Goal: Transaction & Acquisition: Purchase product/service

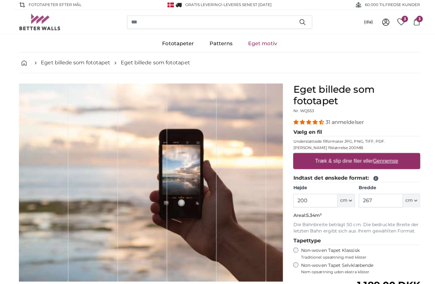
click at [319, 201] on input "200" at bounding box center [312, 198] width 44 height 13
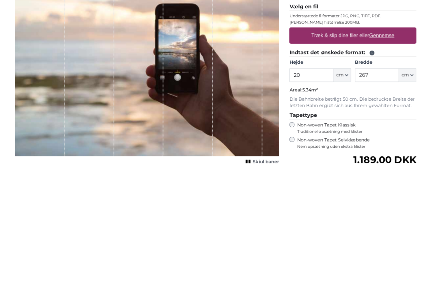
type input "2"
type input "250"
click at [379, 192] on input "267" at bounding box center [377, 198] width 44 height 13
type input "2"
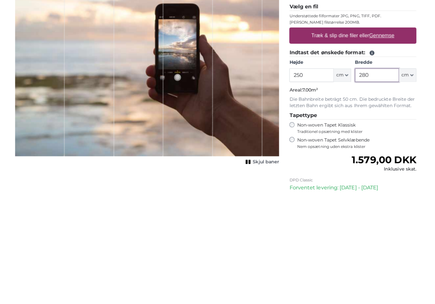
scroll to position [15, 0]
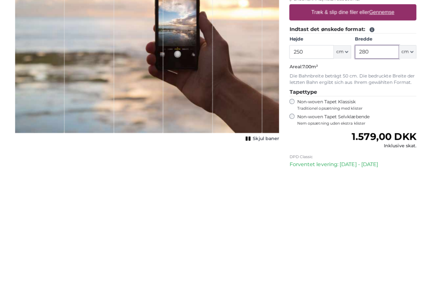
type input "280"
click at [298, 244] on label "Non-woven Tapet Selvklæbende Nem opsætning uden ekstra klister" at bounding box center [357, 250] width 118 height 12
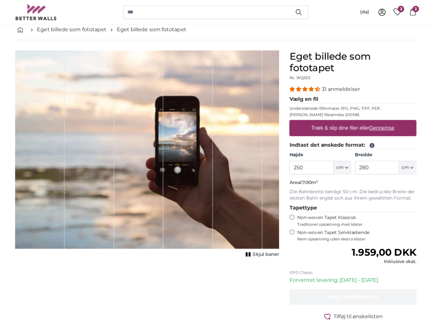
scroll to position [33, 0]
click at [389, 128] on u "Gennemse" at bounding box center [381, 126] width 25 height 5
click at [389, 121] on input "Træk & slip dine filer eller Gennemse" at bounding box center [353, 120] width 126 height 2
click at [385, 129] on u "Gennemse" at bounding box center [381, 126] width 25 height 5
click at [385, 121] on input "Træk & slip dine filer eller Gennemse" at bounding box center [353, 120] width 126 height 2
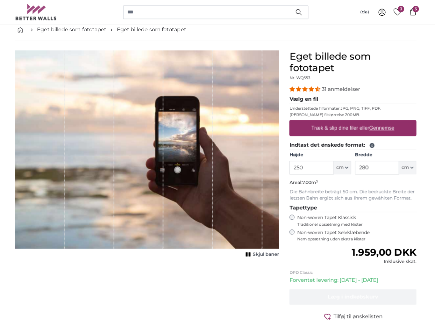
type input "**********"
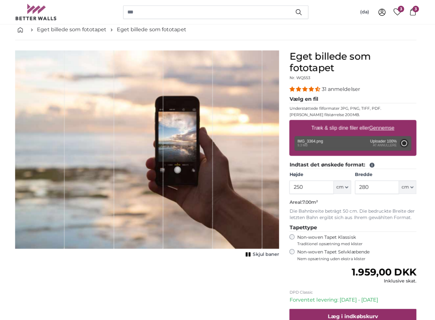
type input "200"
type input "150"
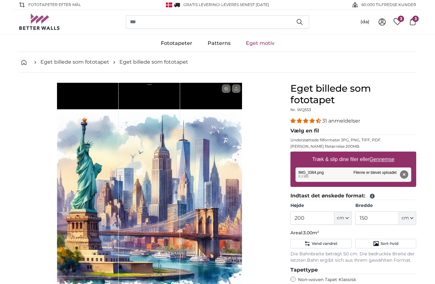
click at [406, 173] on button "Fjern" at bounding box center [404, 174] width 8 height 8
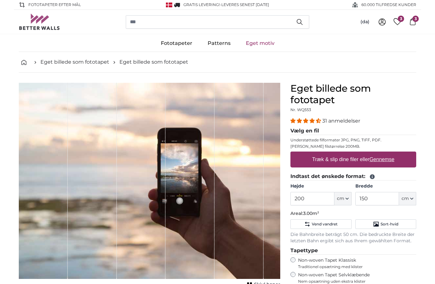
click at [385, 158] on u "Gennemse" at bounding box center [381, 159] width 25 height 5
click at [385, 153] on input "Træk & slip dine filer eller Gennemse" at bounding box center [353, 152] width 126 height 2
type input "**********"
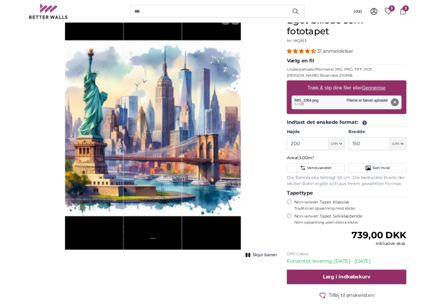
scroll to position [67, 0]
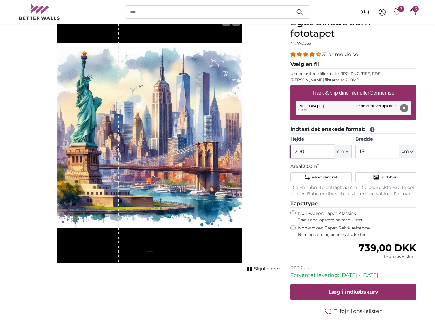
click at [318, 149] on input "200" at bounding box center [312, 151] width 44 height 13
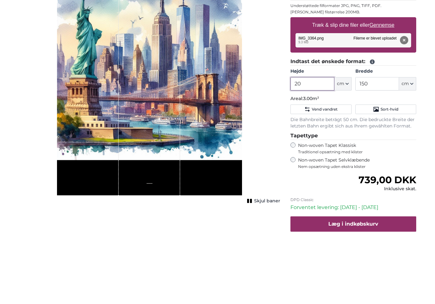
type input "2"
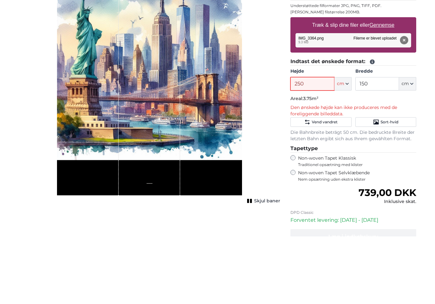
type input "250"
click at [385, 145] on input "150" at bounding box center [377, 151] width 44 height 13
type input "1"
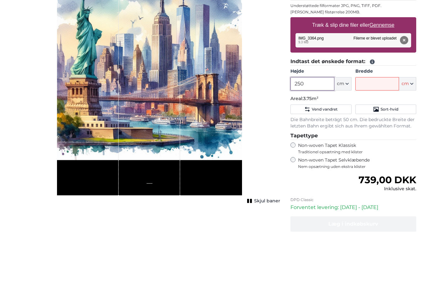
click at [308, 145] on input "250" at bounding box center [312, 151] width 44 height 13
type input "240"
click at [387, 145] on input "Bredde" at bounding box center [377, 151] width 44 height 13
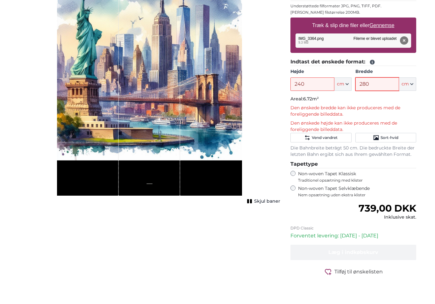
scroll to position [111, 0]
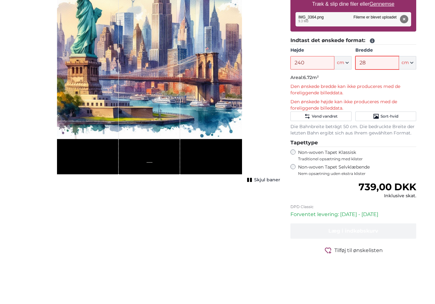
type input "2"
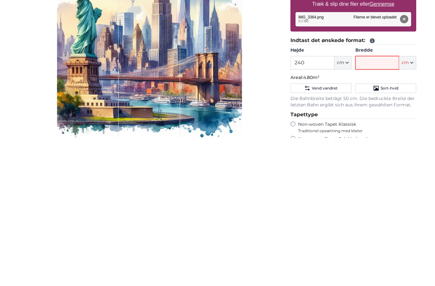
scroll to position [0, 0]
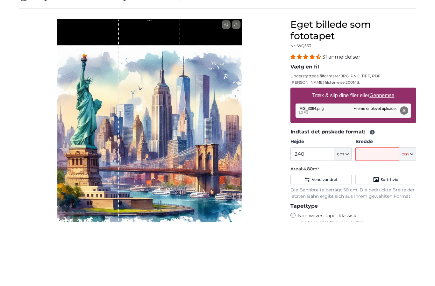
click at [226, 86] on div "1 of 1" at bounding box center [149, 206] width 185 height 247
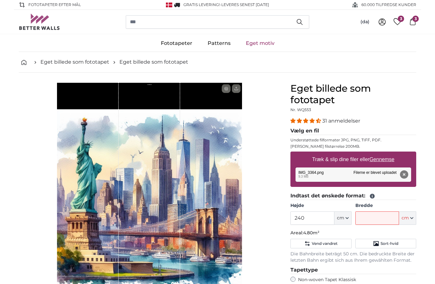
click at [168, 63] on link "Eget billede som fototapet" at bounding box center [153, 62] width 69 height 8
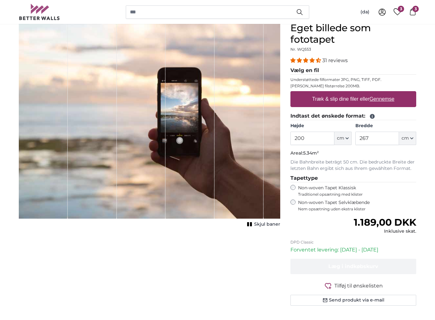
scroll to position [60, 0]
click at [386, 102] on label "Træk & slip dine filer eller Gennemse" at bounding box center [353, 99] width 87 height 13
click at [386, 93] on input "Træk & slip dine filer eller Gennemse" at bounding box center [353, 92] width 126 height 2
click at [318, 136] on input "200" at bounding box center [312, 137] width 44 height 13
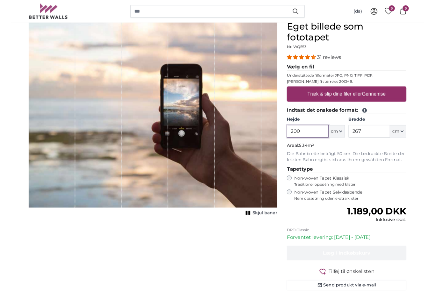
scroll to position [60, 0]
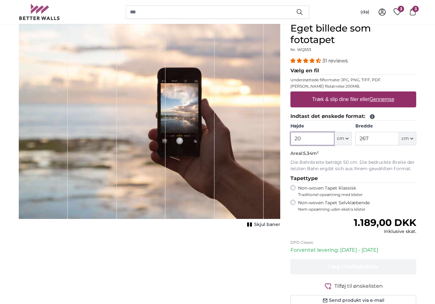
type input "2"
type input "240"
click at [385, 142] on input "267" at bounding box center [377, 138] width 44 height 13
type input "2"
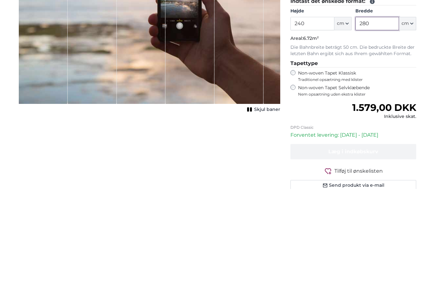
type input "280"
click at [290, 200] on div "Non-woven Tapet Selvklæbende Nem opsætning uden ekstra klister" at bounding box center [353, 206] width 126 height 12
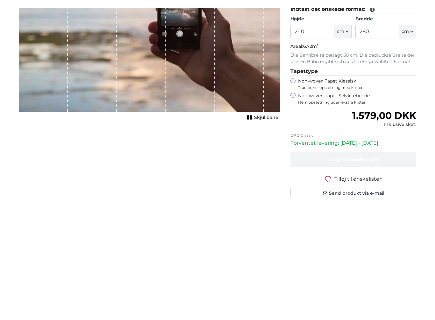
scroll to position [175, 0]
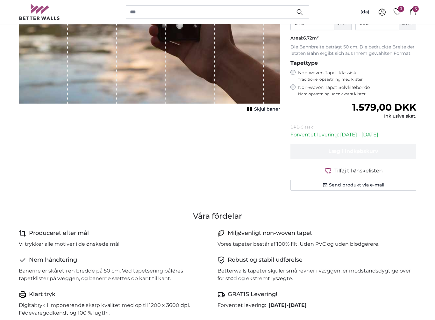
click at [299, 85] on label "Non-woven Tapet Selvklæbende Nem opsætning uden ekstra klister" at bounding box center [357, 90] width 118 height 12
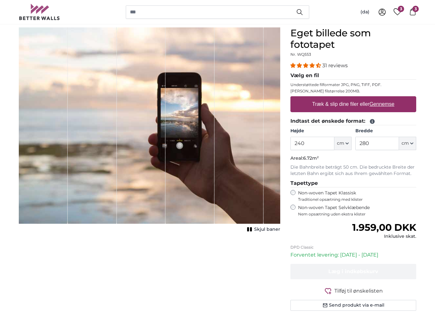
scroll to position [55, 0]
click at [388, 103] on u "Gennemse" at bounding box center [381, 103] width 25 height 5
click at [388, 98] on input "Træk & slip dine filer eller Gennemse" at bounding box center [353, 97] width 126 height 2
type input "**********"
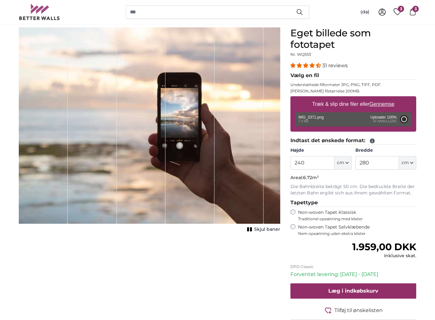
type input "200"
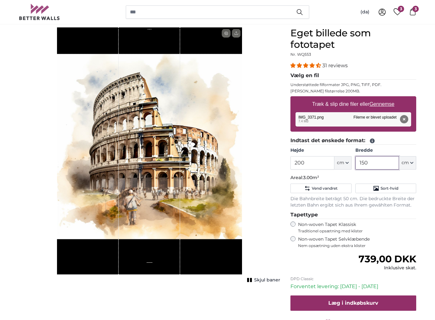
click at [387, 165] on input "150" at bounding box center [377, 162] width 44 height 13
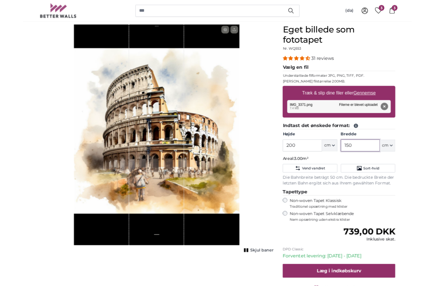
scroll to position [55, 0]
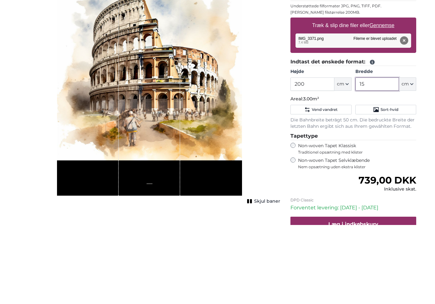
type input "1"
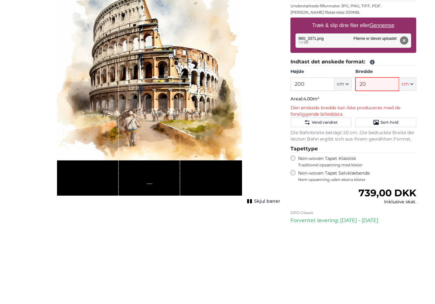
type input "2"
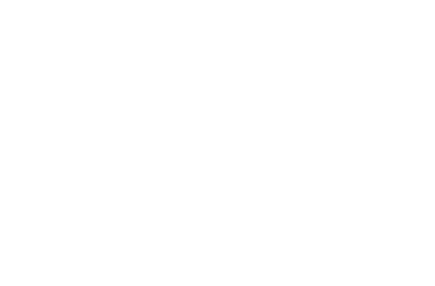
scroll to position [559, 0]
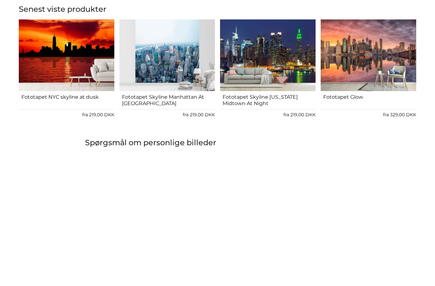
click at [397, 153] on img "4 of 4" at bounding box center [367, 189] width 95 height 72
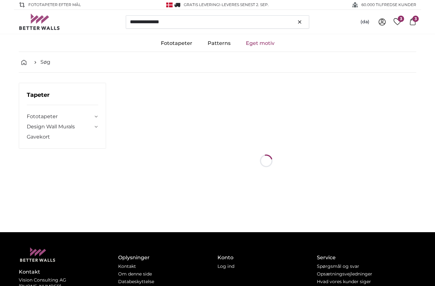
type input "**********"
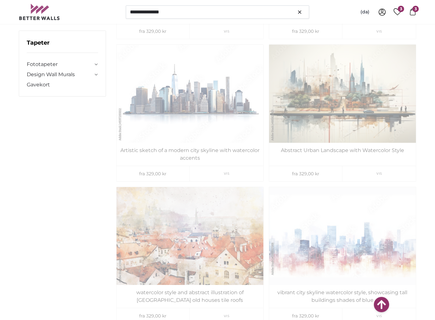
scroll to position [1050, 0]
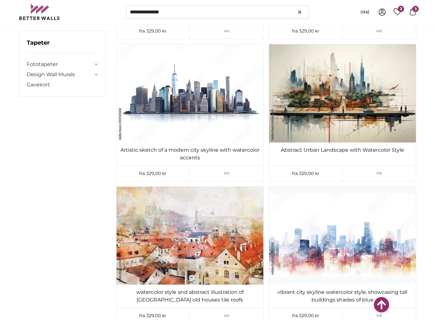
click at [390, 117] on img at bounding box center [342, 93] width 147 height 98
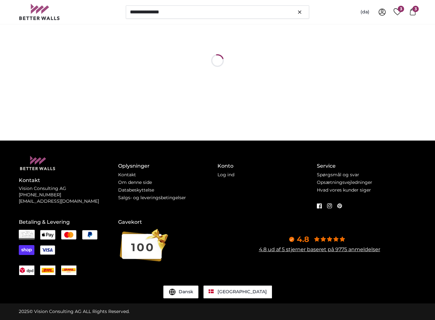
scroll to position [0, 0]
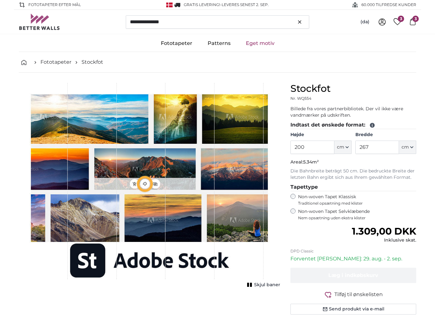
type input "300"
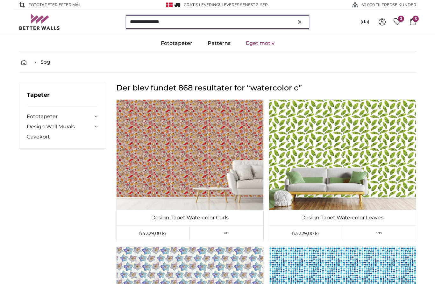
click at [244, 22] on input "**********" at bounding box center [217, 21] width 183 height 13
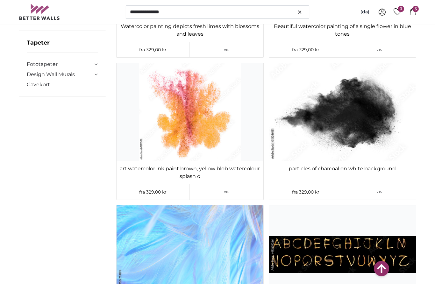
scroll to position [1415, 0]
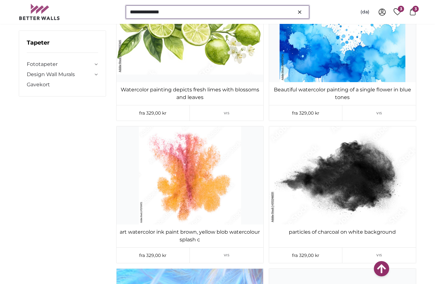
click at [169, 14] on input "**********" at bounding box center [217, 11] width 183 height 13
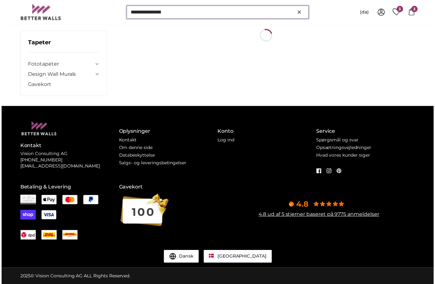
scroll to position [0, 0]
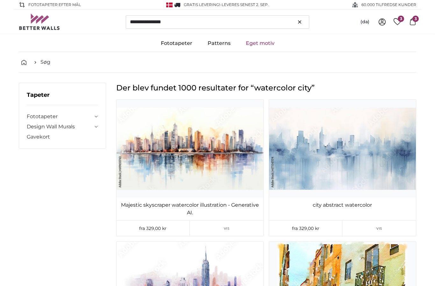
click at [408, 50] on ul "Fototapeter Natur [GEOGRAPHIC_DATA] Vandfald Strand Bjerge Havet Sten Landskabe…" at bounding box center [217, 43] width 397 height 17
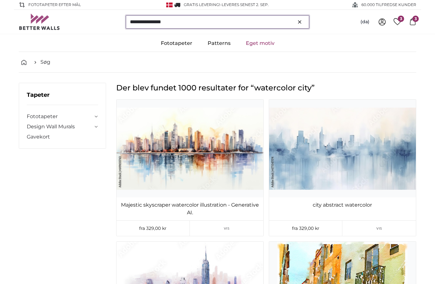
click at [226, 24] on input "**********" at bounding box center [217, 21] width 183 height 13
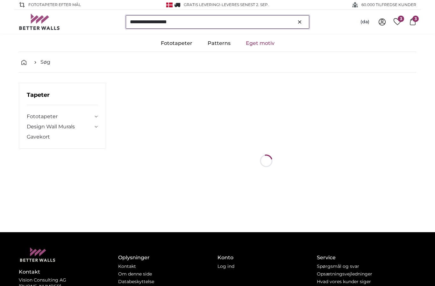
type input "**********"
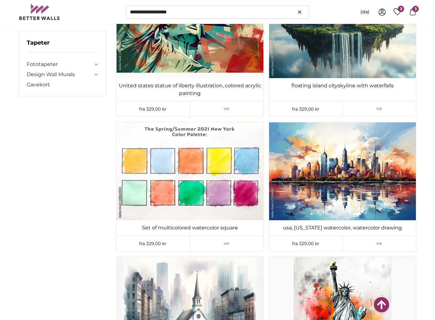
scroll to position [1968, 0]
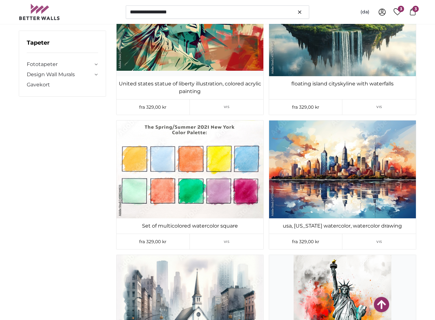
click at [0, 0] on icon at bounding box center [0, 0] width 0 height 0
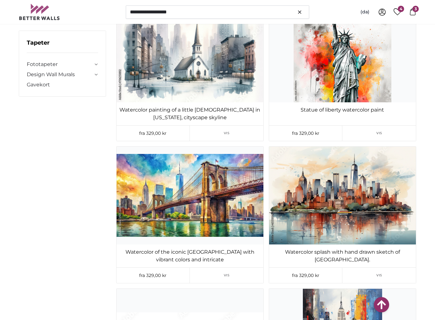
scroll to position [2218, 0]
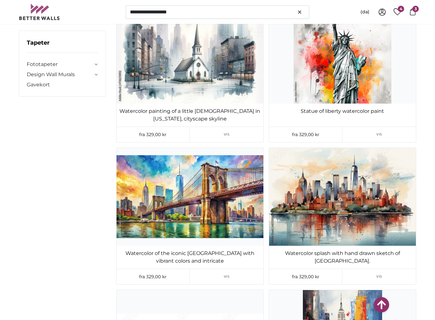
click at [0, 0] on icon at bounding box center [0, 0] width 0 height 0
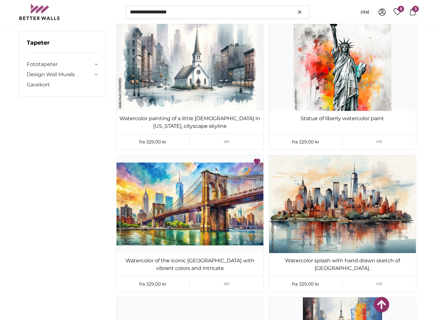
scroll to position [2210, 0]
click at [408, 155] on img at bounding box center [342, 204] width 147 height 98
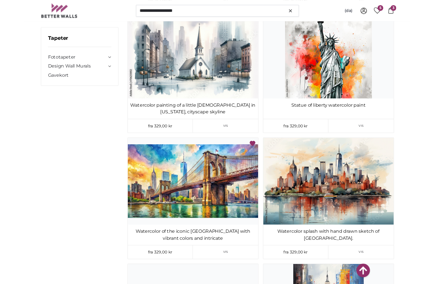
scroll to position [0, 0]
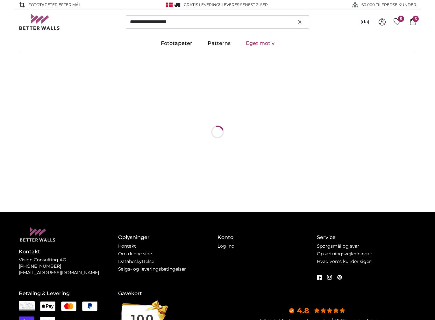
click at [406, 138] on div at bounding box center [217, 132] width 397 height 160
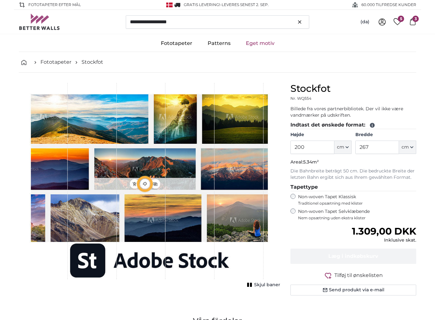
type input "300"
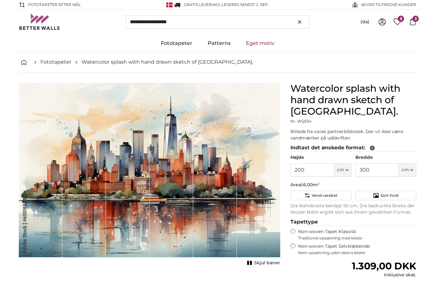
click at [221, 168] on div "1 of 1" at bounding box center [215, 170] width 44 height 174
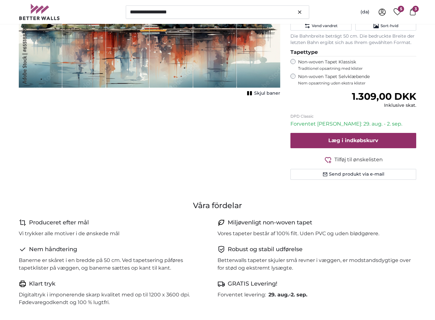
scroll to position [170, 0]
click at [325, 156] on icon "button" at bounding box center [328, 160] width 8 height 8
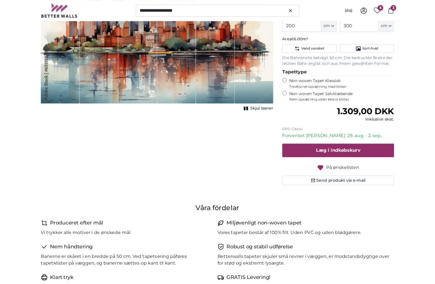
scroll to position [0, 0]
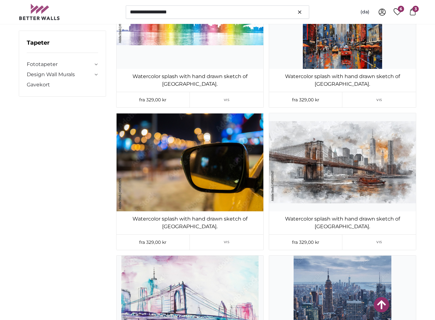
scroll to position [2542, 0]
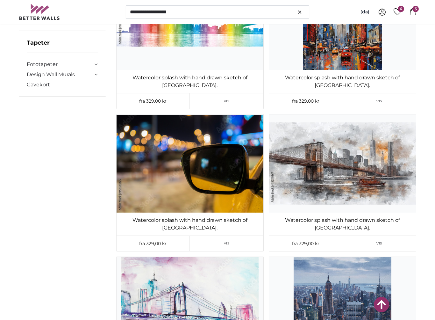
click at [0, 0] on icon at bounding box center [0, 0] width 0 height 0
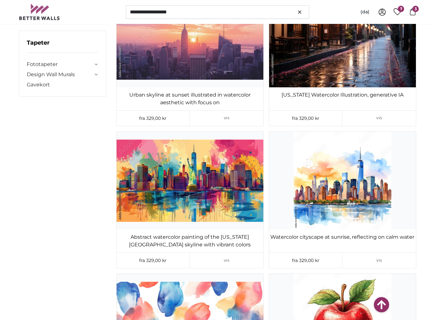
scroll to position [4801, 0]
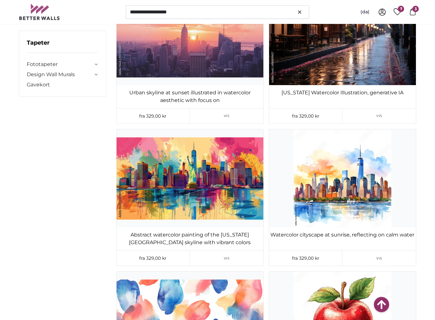
click at [0, 0] on div at bounding box center [0, 0] width 0 height 0
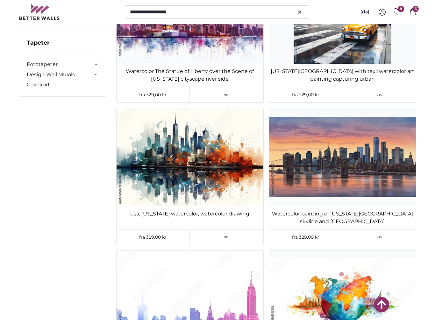
scroll to position [8494, 0]
click at [354, 198] on img at bounding box center [342, 157] width 147 height 98
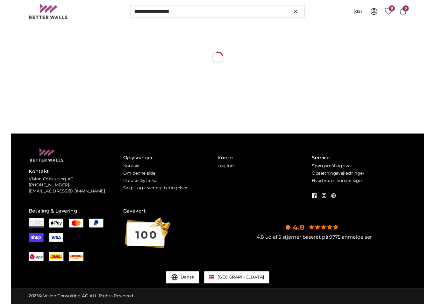
scroll to position [0, 0]
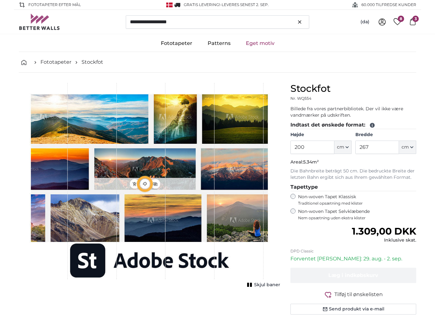
type input "183"
type input "334.9"
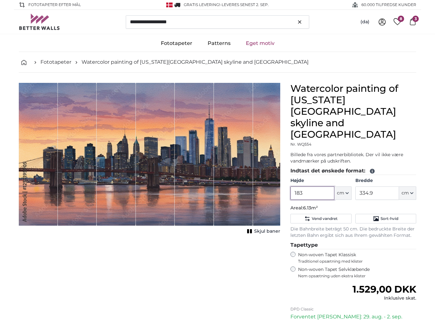
click at [324, 186] on input "183" at bounding box center [312, 192] width 44 height 13
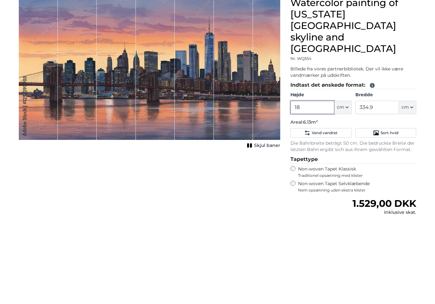
type input "1"
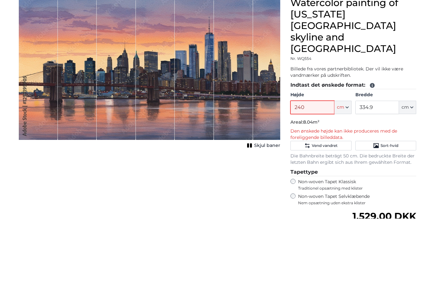
type input "240"
click at [382, 186] on input "334.9" at bounding box center [377, 192] width 44 height 13
type input "3"
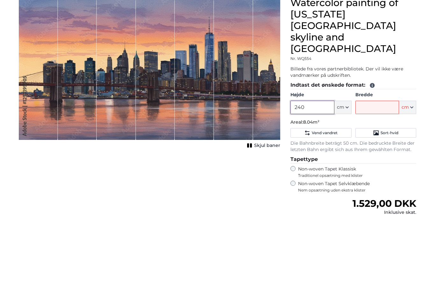
click at [328, 186] on input "240" at bounding box center [312, 192] width 44 height 13
type input "2"
click at [383, 186] on input "Bredde" at bounding box center [377, 192] width 44 height 13
type input "280"
click at [320, 186] on input "Højde" at bounding box center [312, 192] width 44 height 13
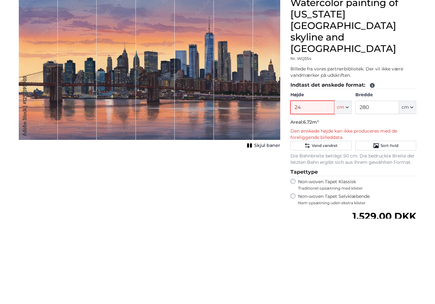
type input "2"
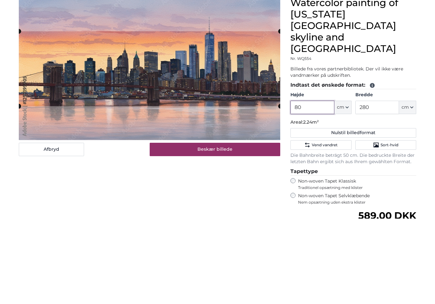
type input "8"
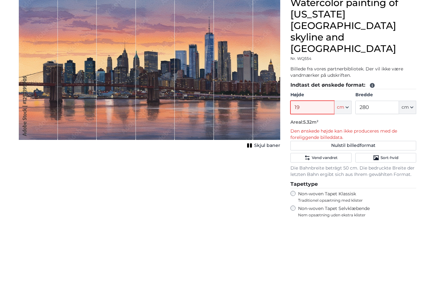
type input "1"
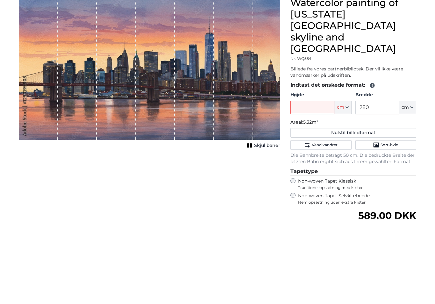
click at [342, 190] on span "cm" at bounding box center [340, 193] width 7 height 6
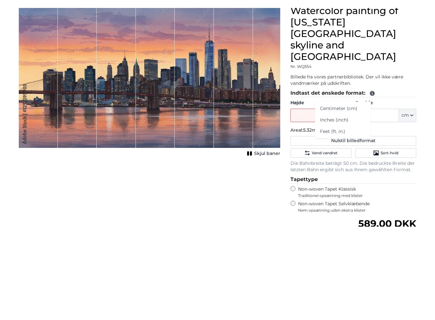
scroll to position [86, 0]
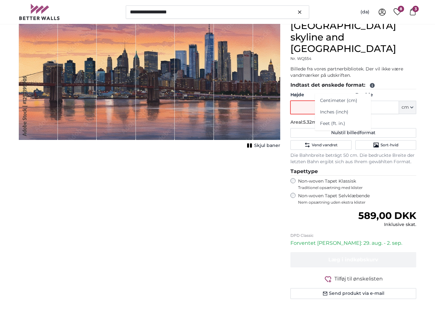
click at [320, 101] on input "Højde" at bounding box center [312, 107] width 44 height 13
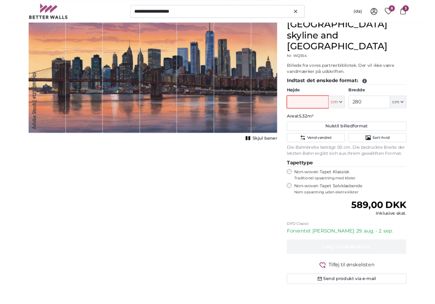
scroll to position [85, 0]
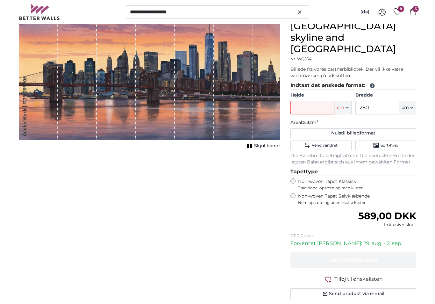
click at [352, 128] on button "Nulstil billedformat" at bounding box center [353, 133] width 126 height 10
type input "183"
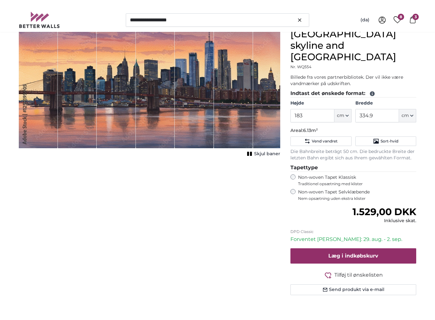
scroll to position [86, 0]
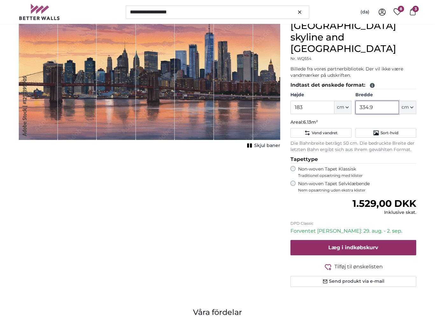
click at [385, 101] on input "334.9" at bounding box center [377, 107] width 44 height 13
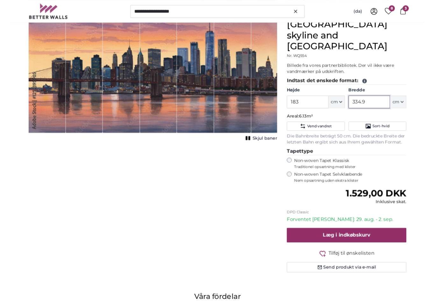
scroll to position [85, 0]
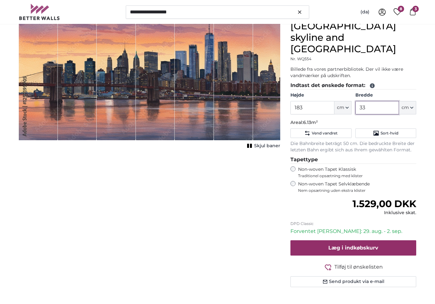
type input "3"
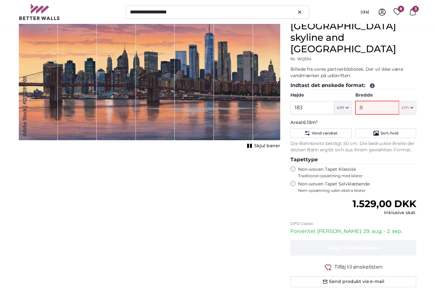
type input "80"
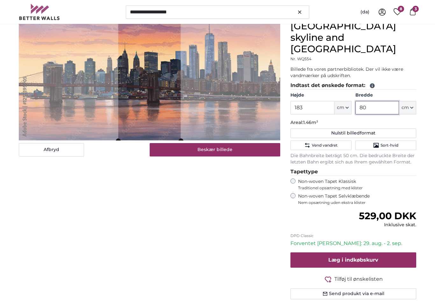
type input "8"
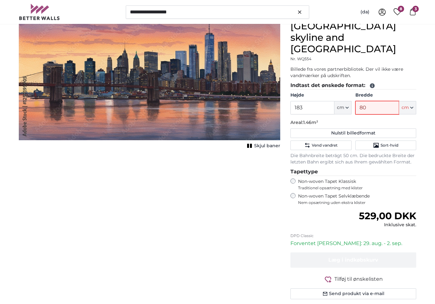
type input "8"
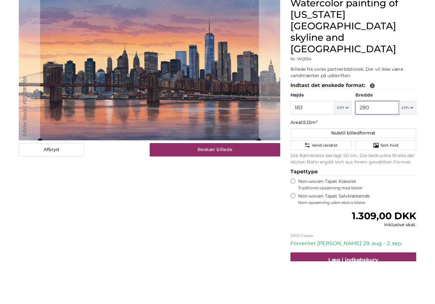
scroll to position [42, 0]
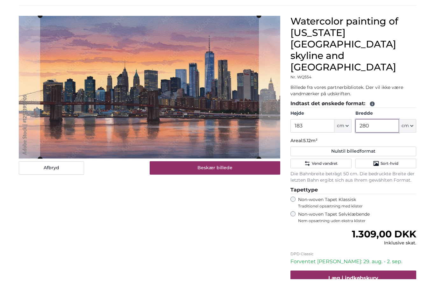
type input "280"
click at [321, 144] on input "183" at bounding box center [312, 150] width 44 height 13
type input "1"
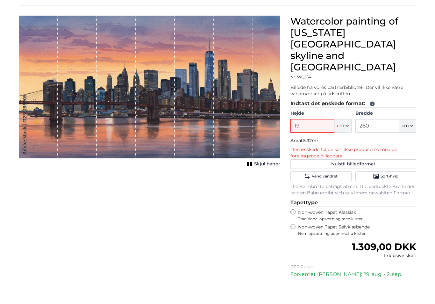
type input "1"
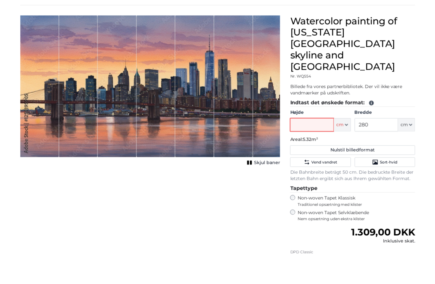
scroll to position [32, 0]
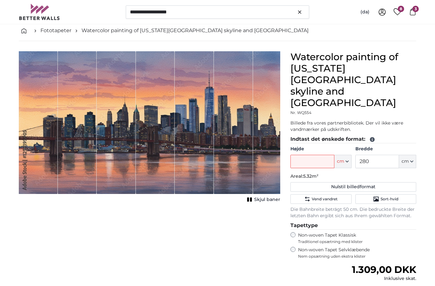
click at [75, 72] on div "1 of 1" at bounding box center [77, 122] width 39 height 143
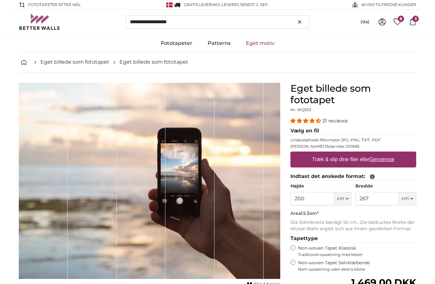
click at [402, 19] on span "8" at bounding box center [400, 19] width 6 height 6
